Goal: Task Accomplishment & Management: Manage account settings

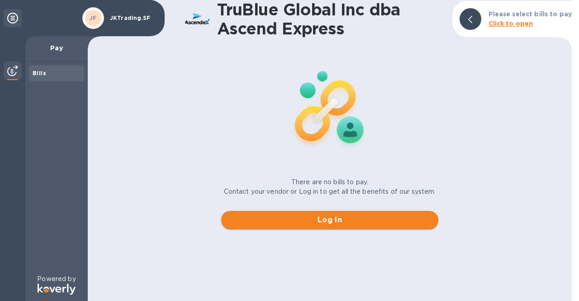
click at [323, 220] on span "Log in" at bounding box center [329, 219] width 203 height 11
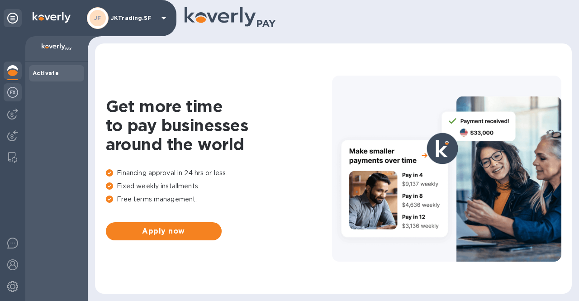
click at [17, 90] on img at bounding box center [12, 92] width 11 height 11
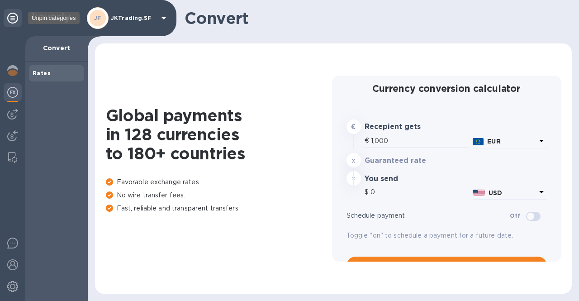
click at [14, 19] on icon at bounding box center [12, 18] width 11 height 11
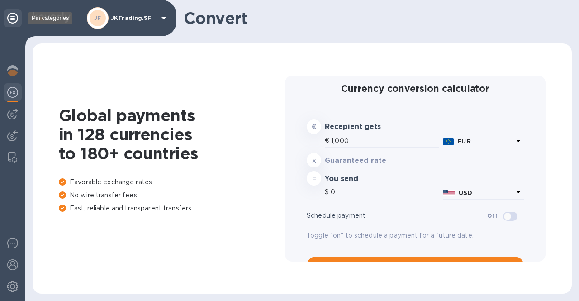
type input "1,183.31"
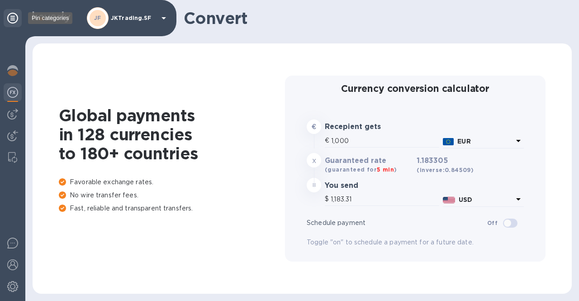
click at [14, 19] on icon at bounding box center [12, 18] width 11 height 11
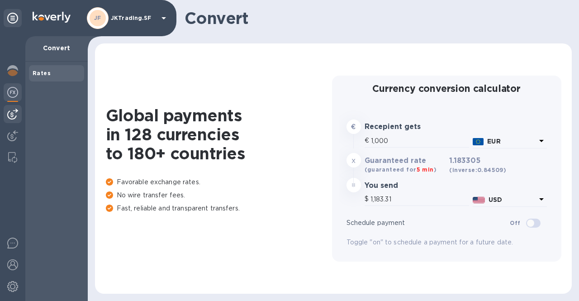
click at [13, 108] on div at bounding box center [13, 114] width 18 height 18
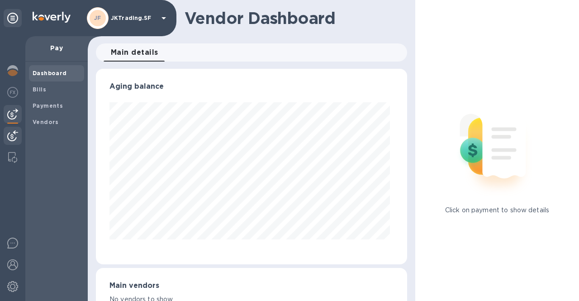
scroll to position [195, 308]
click at [11, 133] on img at bounding box center [12, 135] width 11 height 11
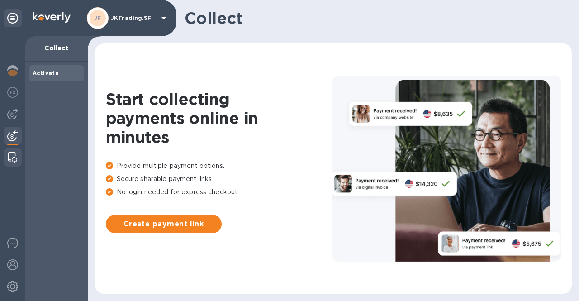
click at [9, 151] on div at bounding box center [13, 157] width 16 height 18
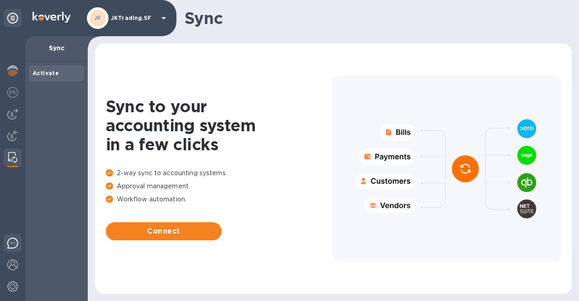
click at [15, 246] on img at bounding box center [12, 242] width 11 height 11
click at [14, 290] on img at bounding box center [12, 286] width 11 height 11
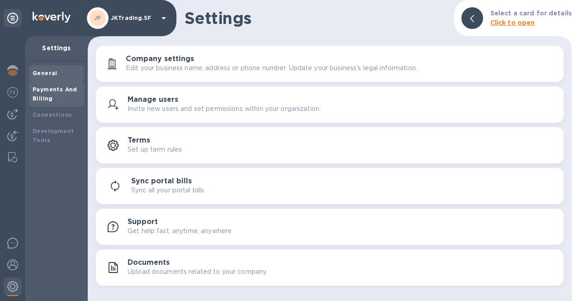
click at [60, 95] on div "Payments And Billing" at bounding box center [57, 94] width 48 height 18
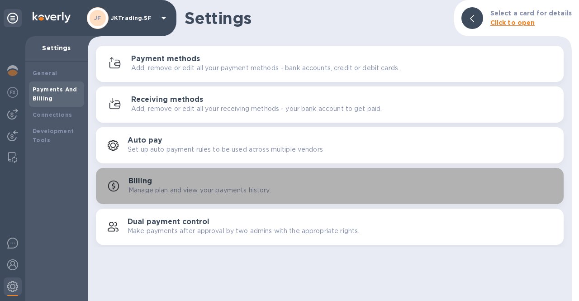
click at [218, 187] on p "Manage plan and view your payments history." at bounding box center [199, 189] width 142 height 9
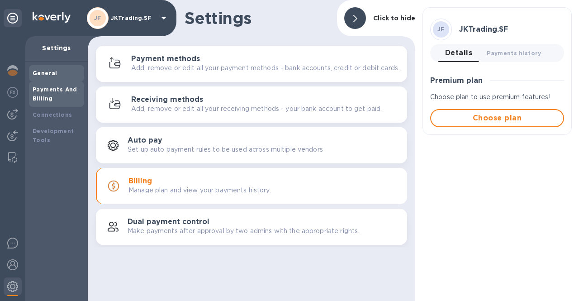
click at [60, 72] on div "General" at bounding box center [57, 73] width 48 height 9
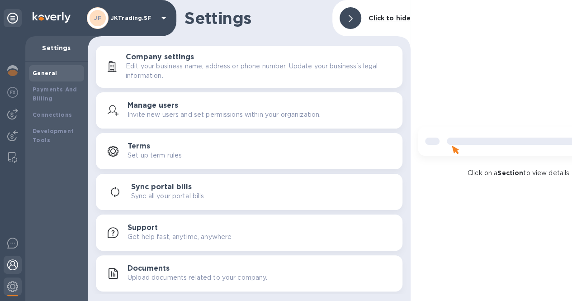
click at [15, 264] on img at bounding box center [12, 264] width 11 height 11
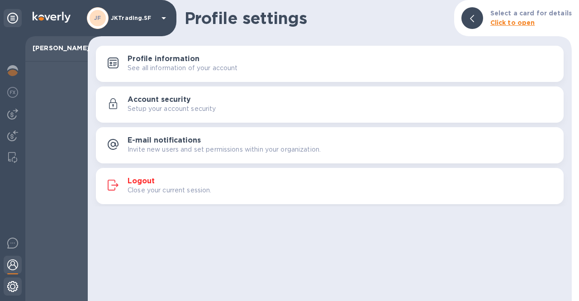
click at [12, 287] on img at bounding box center [12, 286] width 11 height 11
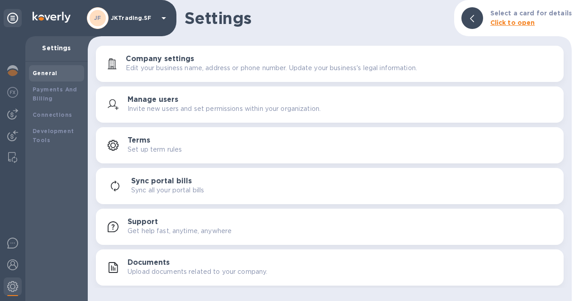
click at [171, 263] on div "Documents Upload documents related to your company." at bounding box center [342, 267] width 429 height 18
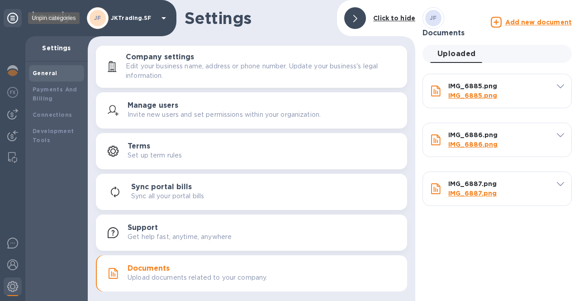
click at [19, 24] on div at bounding box center [13, 18] width 18 height 18
click at [47, 93] on div "Payments And Billing" at bounding box center [57, 94] width 48 height 18
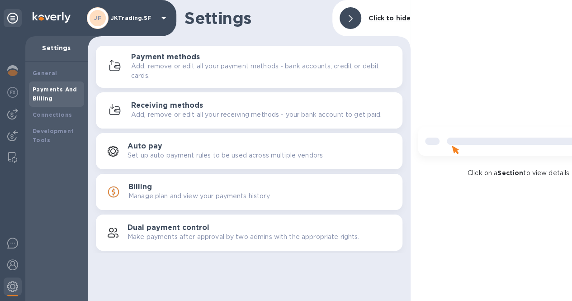
click at [200, 72] on p "Add, remove or edit all your payment methods - bank accounts, credit or debit c…" at bounding box center [263, 71] width 264 height 19
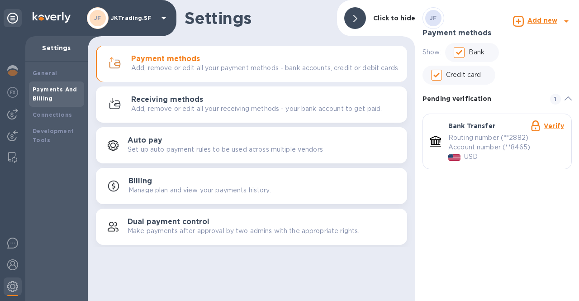
click at [540, 23] on b "Add new" at bounding box center [542, 20] width 30 height 7
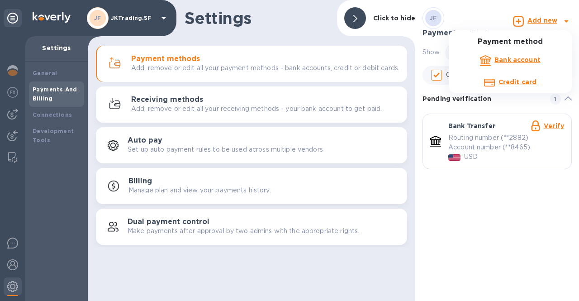
click at [522, 66] on div "Bank account" at bounding box center [518, 60] width 50 height 14
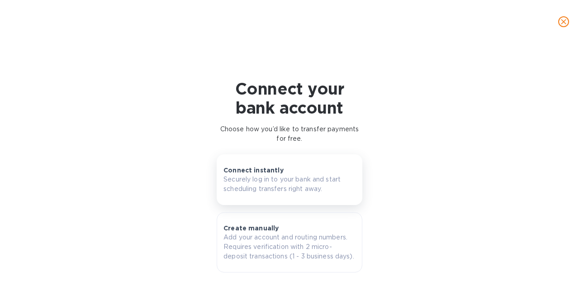
scroll to position [8, 0]
click at [337, 191] on button "Connect instantly Securely log in to your bank and start scheduling transfers r…" at bounding box center [290, 179] width 146 height 51
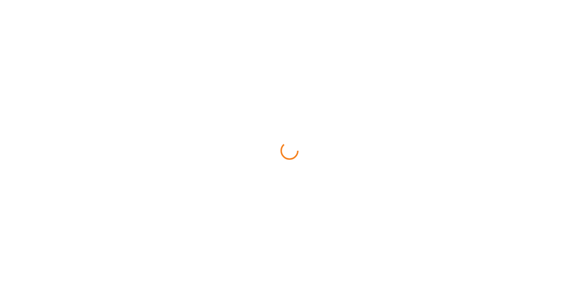
scroll to position [0, 0]
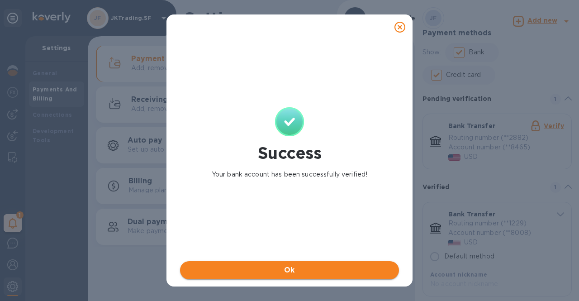
click at [356, 270] on span "Ok" at bounding box center [289, 270] width 204 height 11
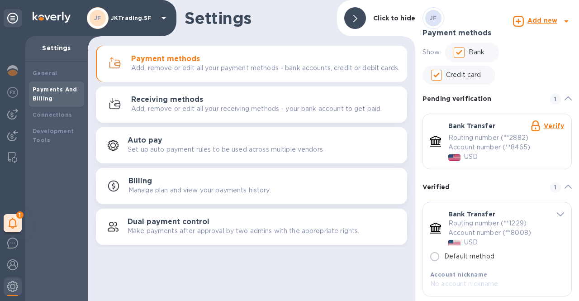
scroll to position [12, 0]
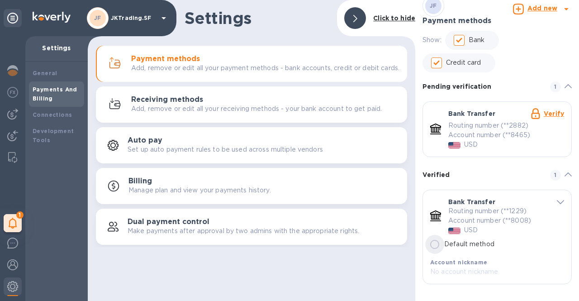
click at [438, 245] on input "Default method" at bounding box center [434, 244] width 19 height 19
radio input "true"
click at [378, 19] on b "Click to hide" at bounding box center [394, 17] width 42 height 7
